Goal: Task Accomplishment & Management: Manage account settings

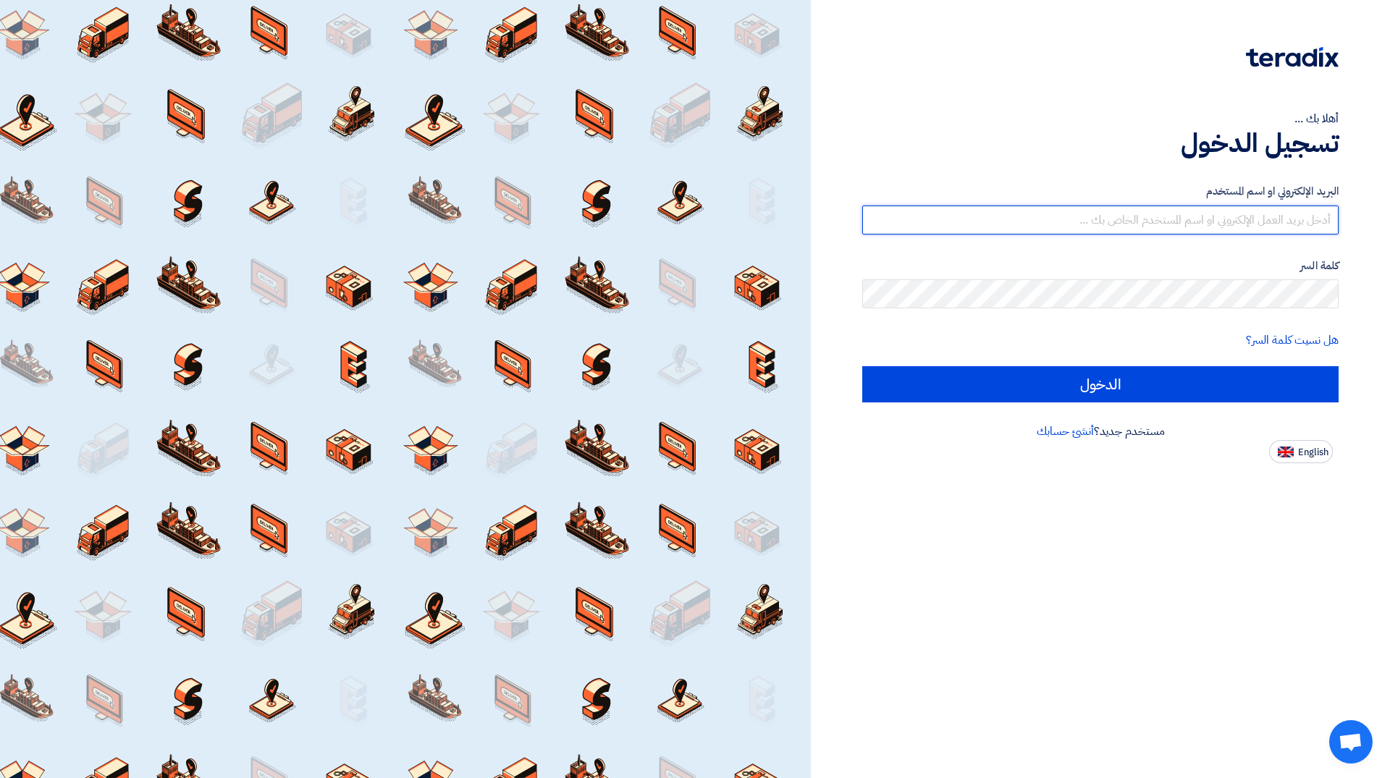
click at [1236, 222] on input "text" at bounding box center [1100, 220] width 476 height 29
click at [1222, 217] on input "text" at bounding box center [1100, 220] width 476 height 29
paste input "[EMAIL_ADDRESS][DOMAIN_NAME]"
type input "[EMAIL_ADDRESS][DOMAIN_NAME]"
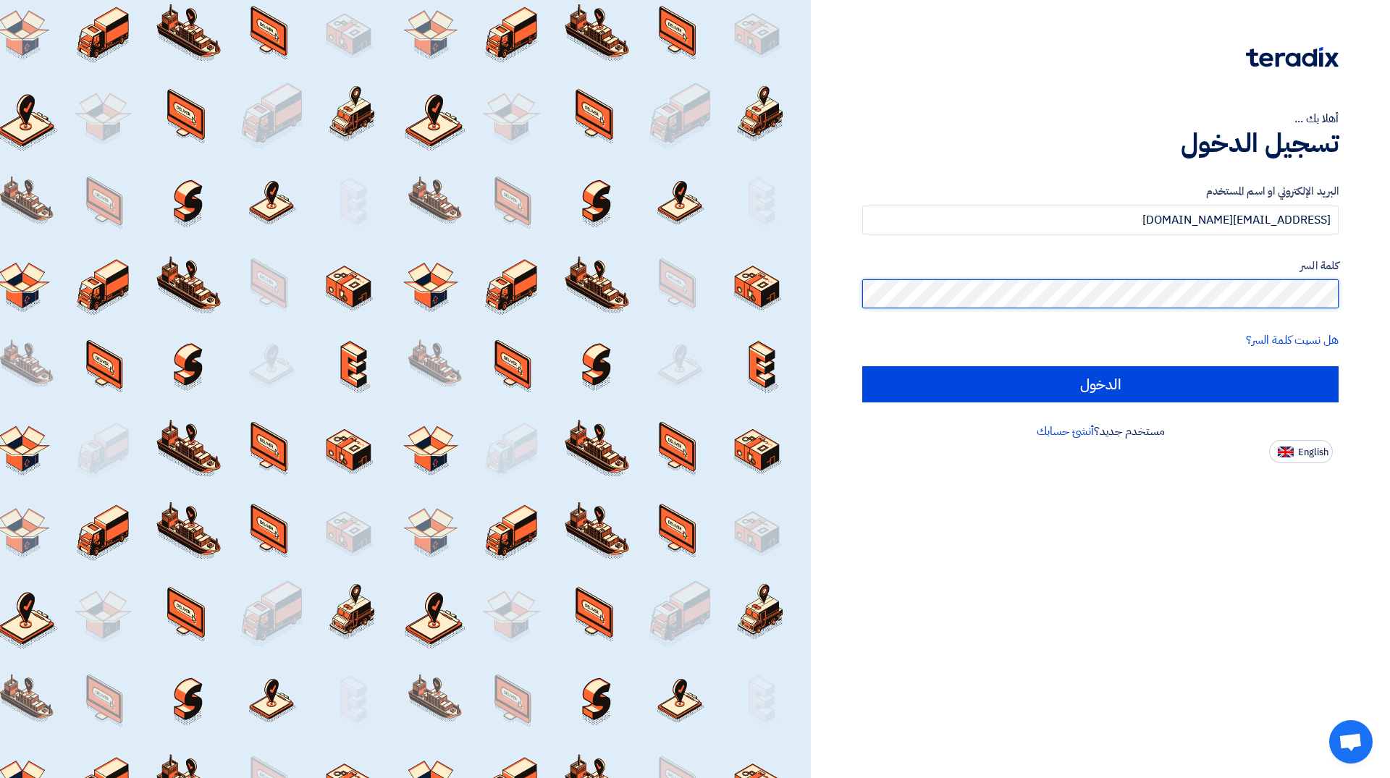
click at [862, 366] on input "الدخول" at bounding box center [1100, 384] width 476 height 36
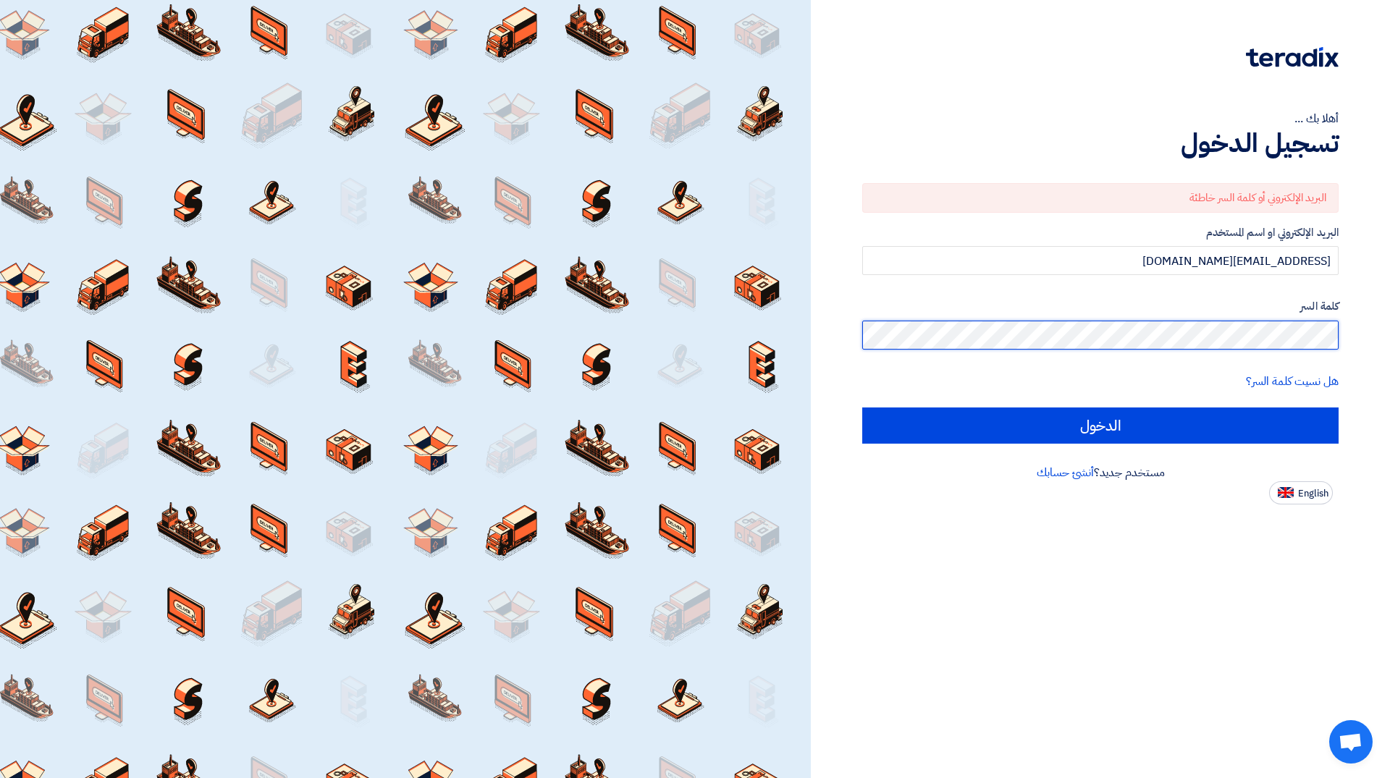
click at [862, 408] on input "الدخول" at bounding box center [1100, 426] width 476 height 36
click at [1262, 379] on link "هل نسيت كلمة السر؟" at bounding box center [1292, 381] width 93 height 17
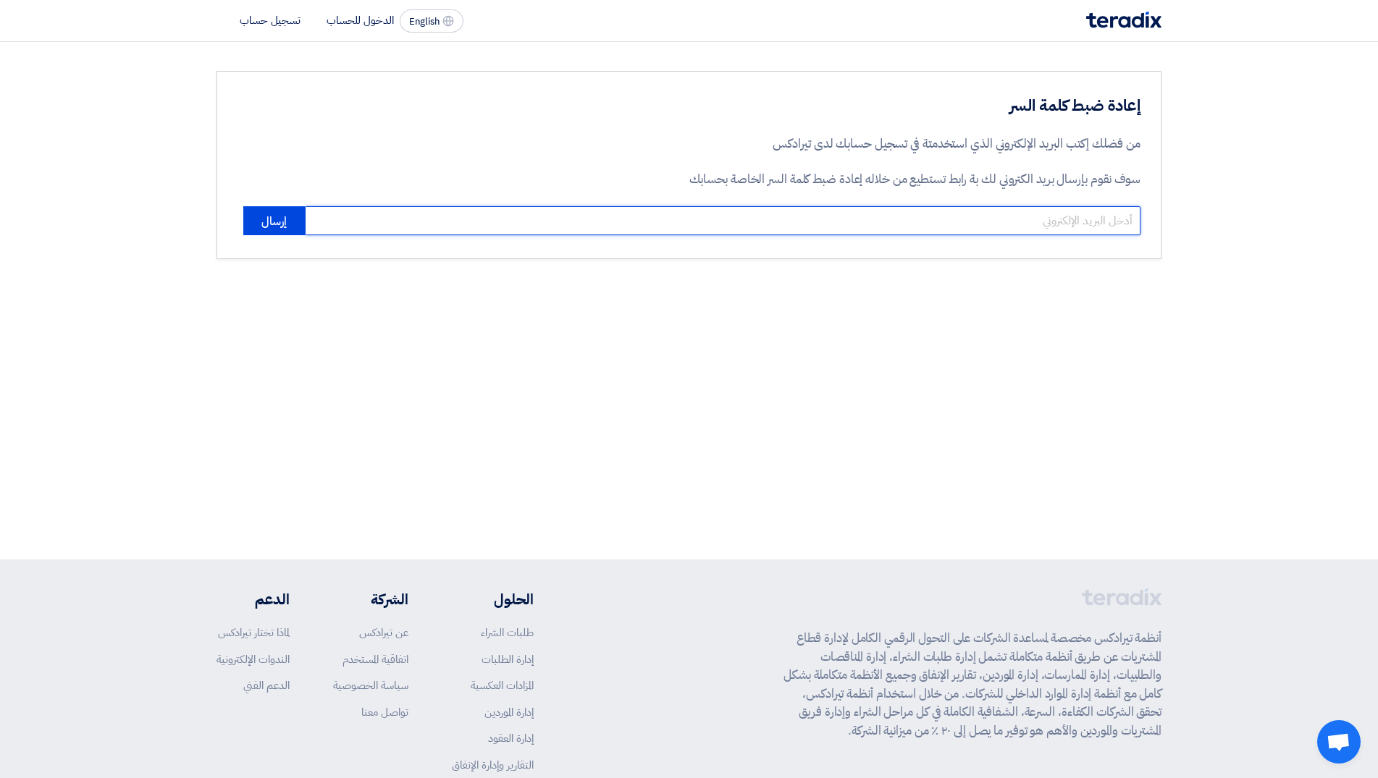
click at [822, 226] on input "email" at bounding box center [723, 220] width 836 height 29
paste input "[EMAIL_ADDRESS][DOMAIN_NAME]"
type input "[EMAIL_ADDRESS][DOMAIN_NAME]"
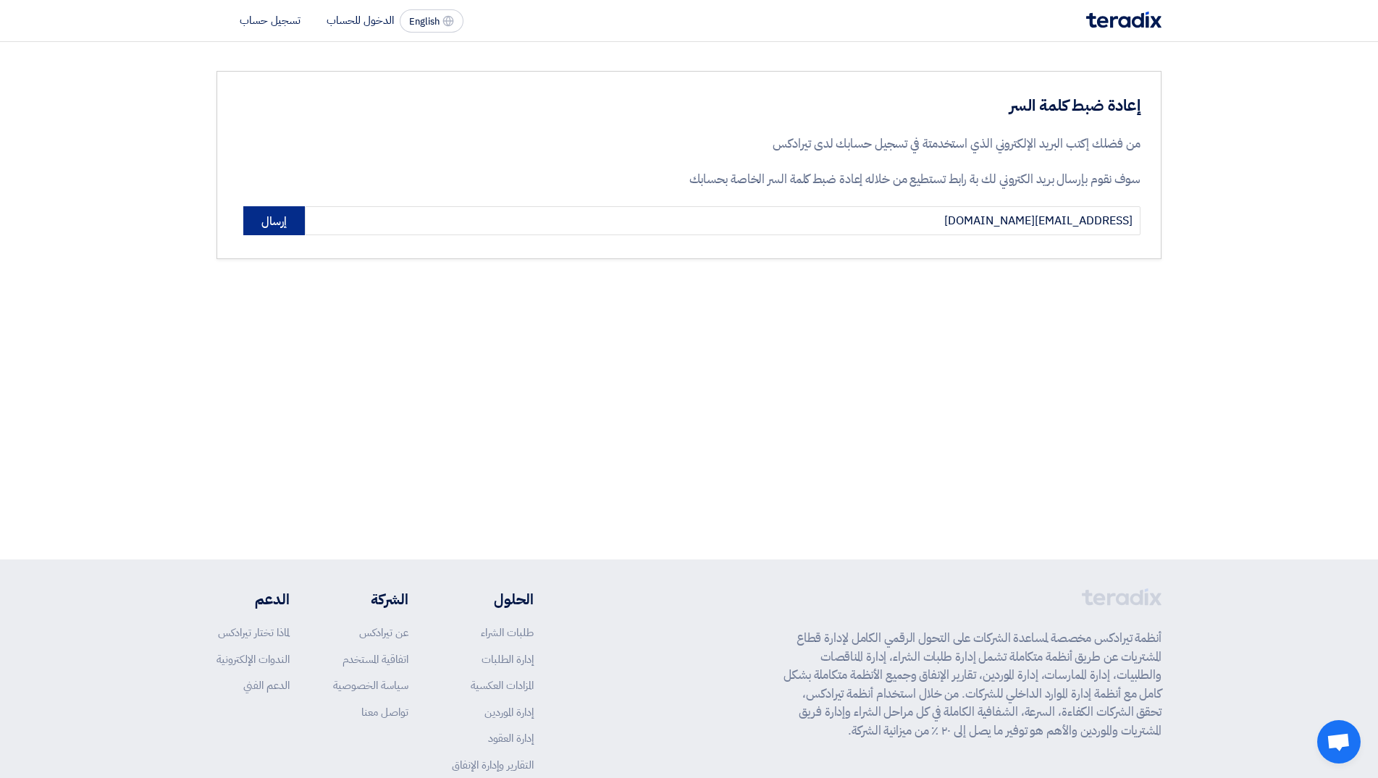
click at [287, 222] on button "إرسال" at bounding box center [274, 220] width 62 height 29
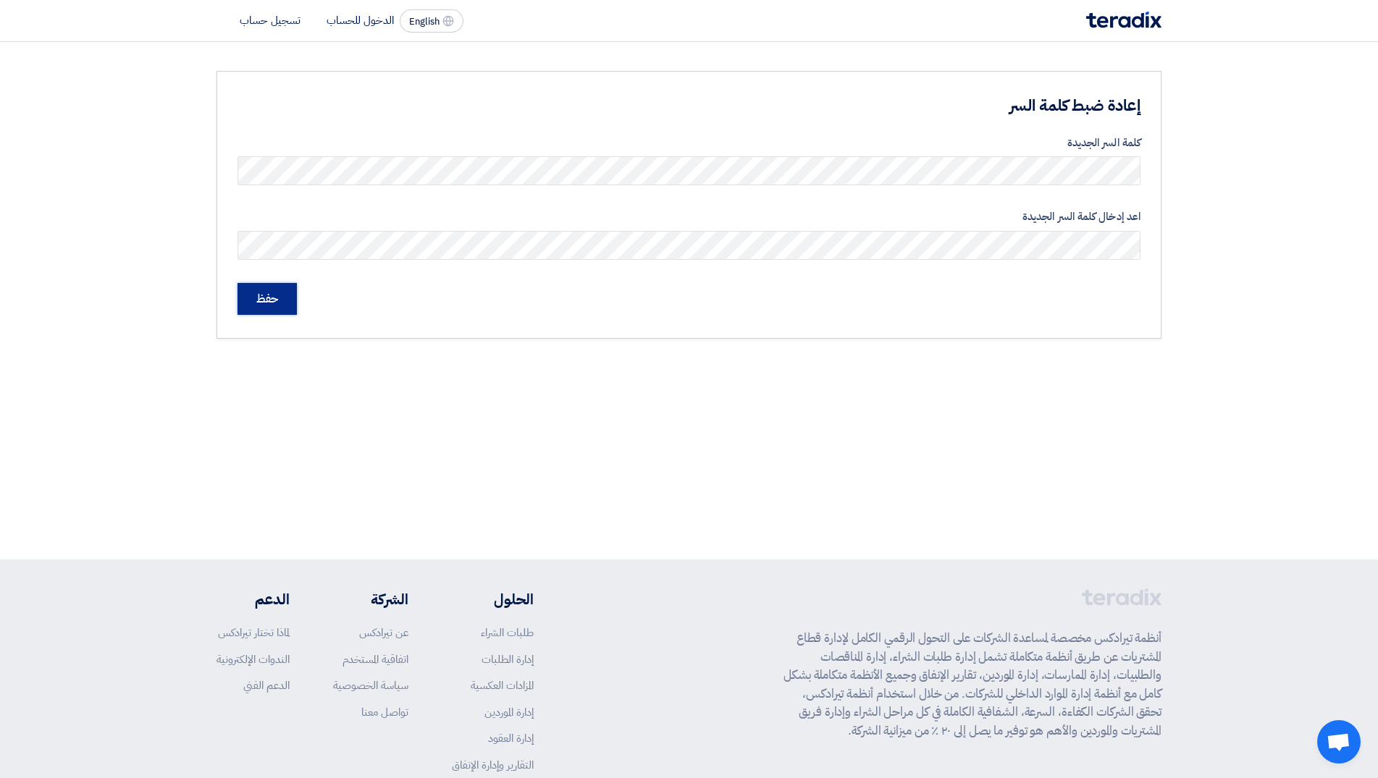
click at [265, 301] on input "حفظ" at bounding box center [267, 299] width 59 height 32
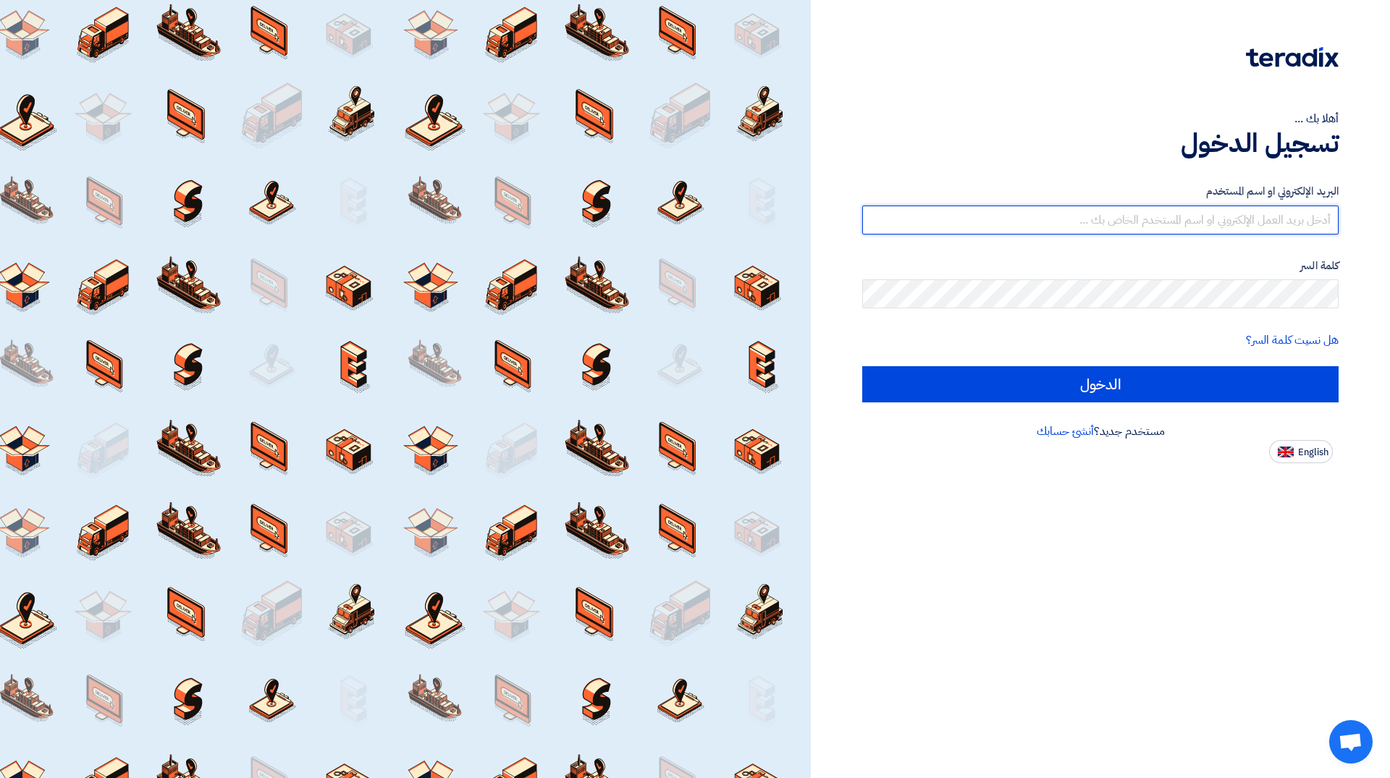
click at [1311, 224] on input "text" at bounding box center [1100, 220] width 476 height 29
paste input "[EMAIL_ADDRESS][DOMAIN_NAME]"
type input "[EMAIL_ADDRESS][DOMAIN_NAME]"
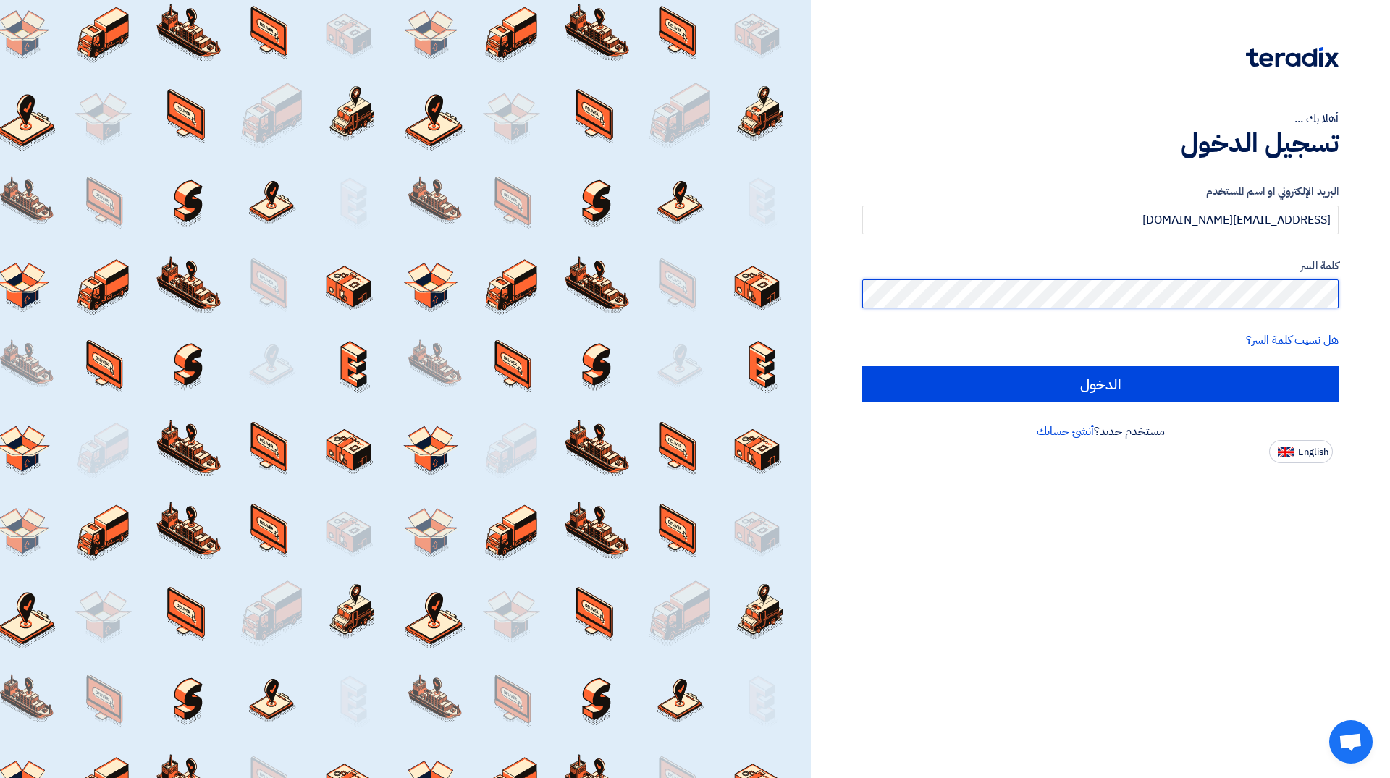
click at [862, 366] on input "الدخول" at bounding box center [1100, 384] width 476 height 36
